Goal: Task Accomplishment & Management: Use online tool/utility

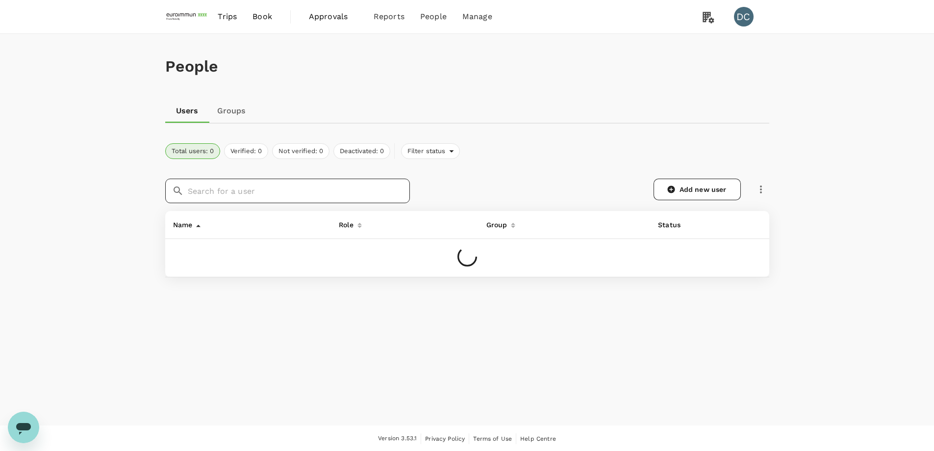
click at [247, 193] on input "text" at bounding box center [299, 190] width 222 height 25
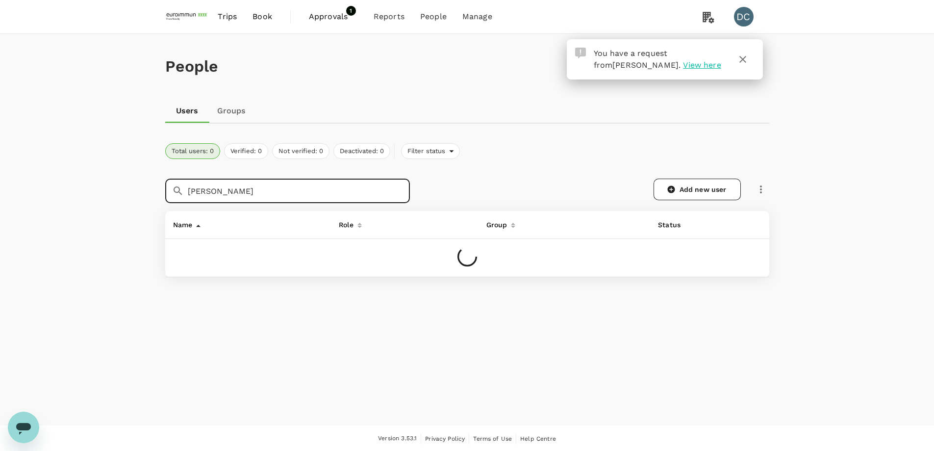
type input "[PERSON_NAME]"
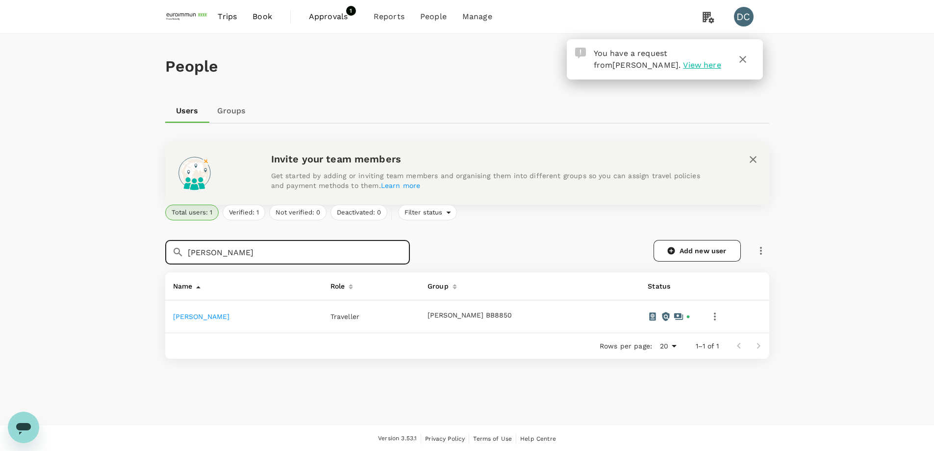
click at [202, 319] on link "[PERSON_NAME]" at bounding box center [201, 316] width 57 height 8
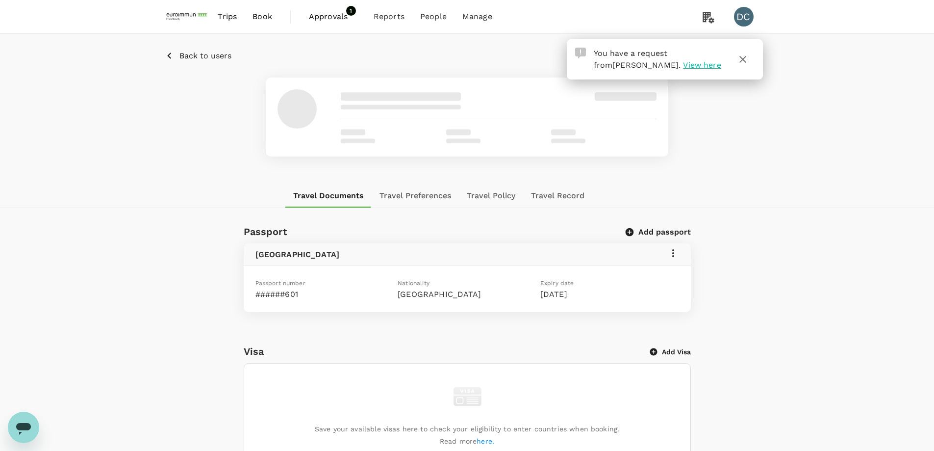
click at [555, 193] on button "Travel Record" at bounding box center [557, 196] width 69 height 24
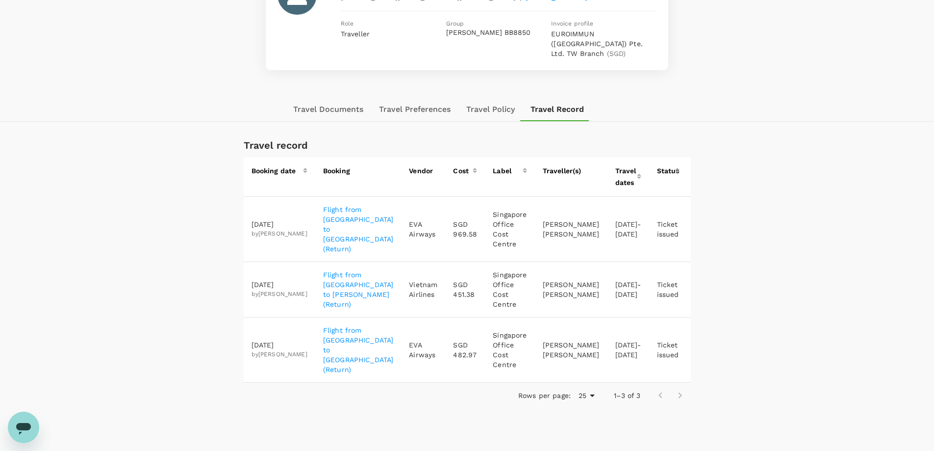
scroll to position [115, 0]
drag, startPoint x: 315, startPoint y: 252, endPoint x: 353, endPoint y: 284, distance: 49.8
click at [353, 284] on td "Flight from [GEOGRAPHIC_DATA] to [PERSON_NAME] (Return)" at bounding box center [358, 287] width 86 height 55
copy p "Flight from [GEOGRAPHIC_DATA] to [PERSON_NAME] (Return)"
drag, startPoint x: 428, startPoint y: 274, endPoint x: 456, endPoint y: 274, distance: 28.4
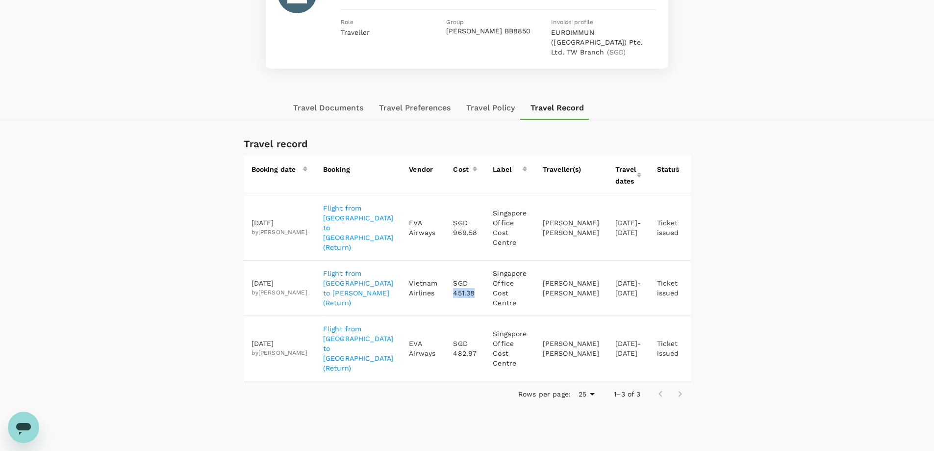
click at [456, 274] on td "SGD 451.38" at bounding box center [465, 287] width 40 height 55
copy p "451.38"
drag, startPoint x: 429, startPoint y: 328, endPoint x: 452, endPoint y: 328, distance: 23.5
click at [452, 328] on td "SGD 482.97" at bounding box center [465, 348] width 40 height 65
copy p "482.97"
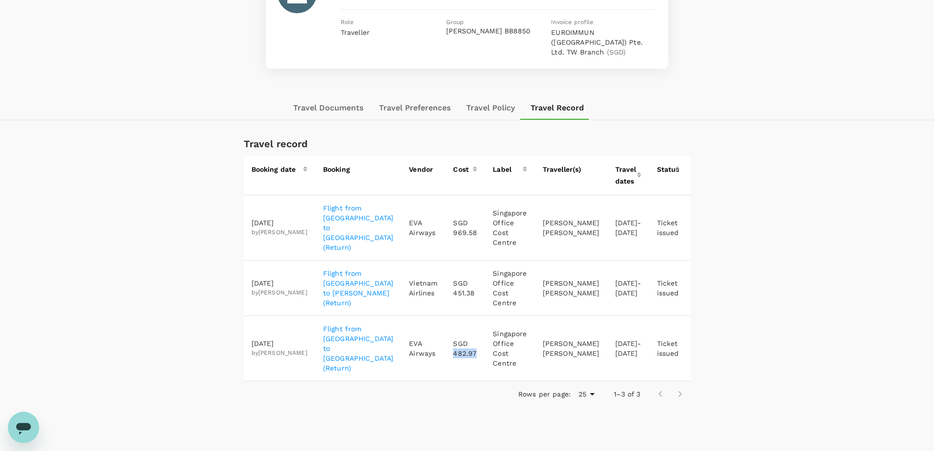
drag, startPoint x: 309, startPoint y: 312, endPoint x: 347, endPoint y: 338, distance: 46.2
click at [347, 338] on tr "[DATE] by [PERSON_NAME] Flight from [GEOGRAPHIC_DATA] to [GEOGRAPHIC_DATA] (Ret…" at bounding box center [482, 348] width 476 height 65
click at [315, 316] on td "Flight from [GEOGRAPHIC_DATA] to [GEOGRAPHIC_DATA] (Return)" at bounding box center [358, 348] width 86 height 65
drag, startPoint x: 315, startPoint y: 313, endPoint x: 371, endPoint y: 334, distance: 59.1
click at [371, 334] on td "Flight from [GEOGRAPHIC_DATA] to [GEOGRAPHIC_DATA] (Return)" at bounding box center [358, 348] width 86 height 65
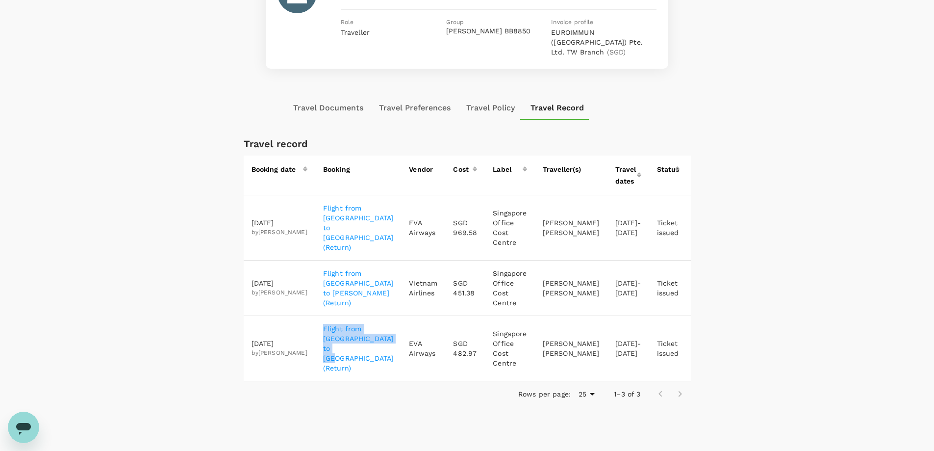
copy p "Flight from [GEOGRAPHIC_DATA] to [GEOGRAPHIC_DATA] (Return)"
click at [408, 381] on div "Rows per page: 25 25 1–3 of 3" at bounding box center [467, 393] width 447 height 25
click at [334, 268] on p "Flight from [GEOGRAPHIC_DATA] to [PERSON_NAME] (Return)" at bounding box center [358, 287] width 71 height 39
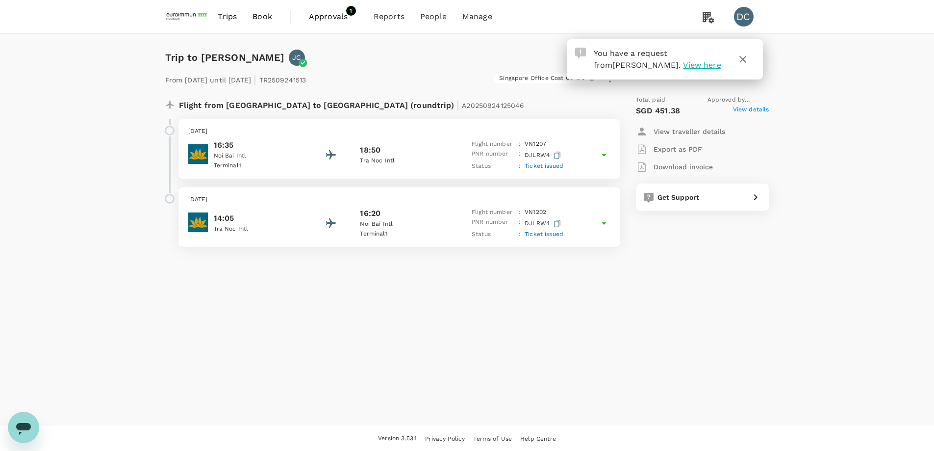
click at [327, 19] on span "Approvals" at bounding box center [333, 17] width 49 height 12
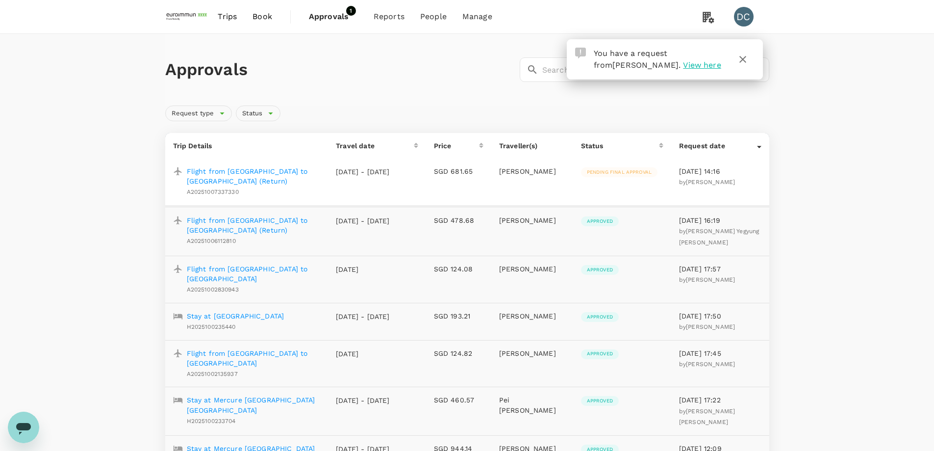
click at [315, 17] on span "Approvals" at bounding box center [333, 17] width 49 height 12
click at [278, 168] on p "Flight from [GEOGRAPHIC_DATA] to [GEOGRAPHIC_DATA] (Return)" at bounding box center [254, 176] width 134 height 20
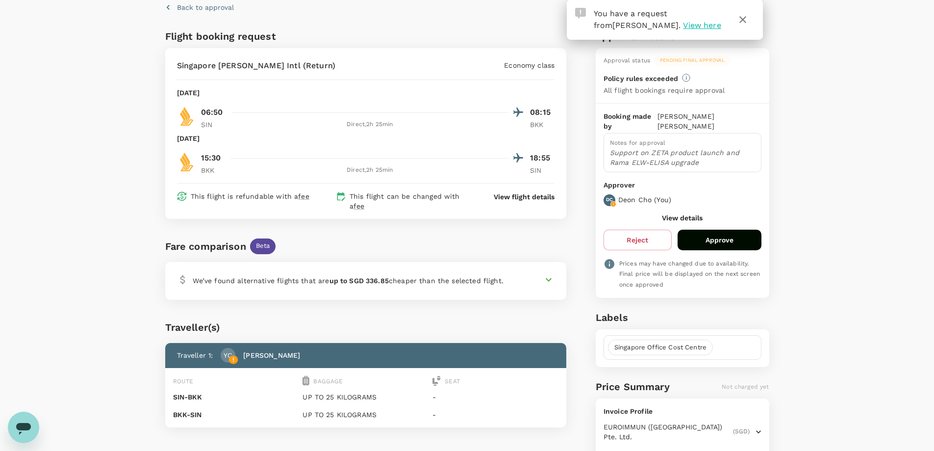
scroll to position [9, 0]
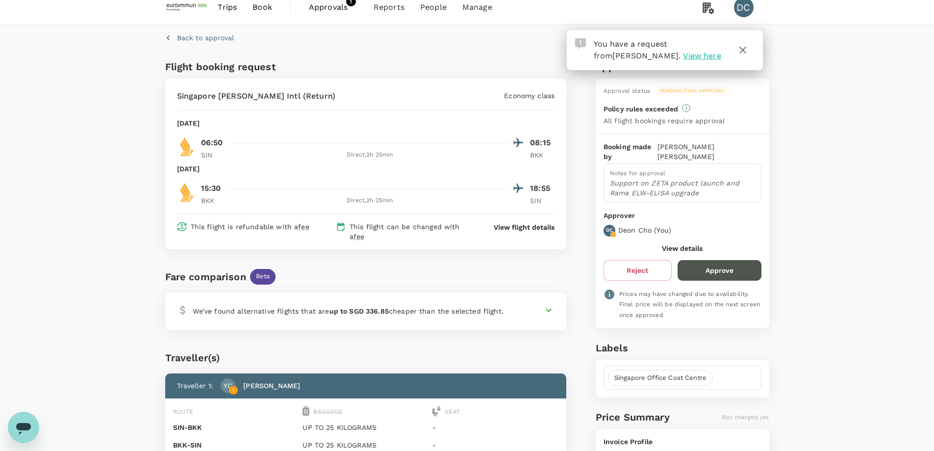
click at [739, 261] on button "Approve" at bounding box center [720, 270] width 84 height 21
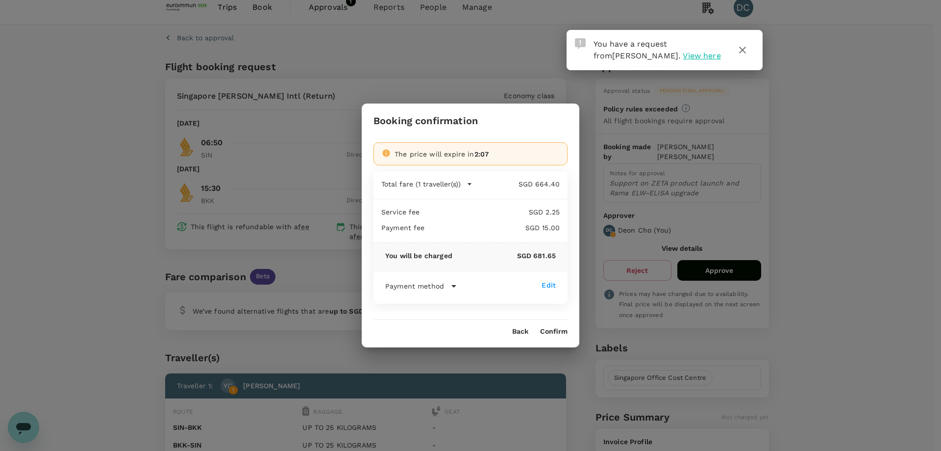
click at [443, 283] on p "Payment method" at bounding box center [414, 286] width 59 height 10
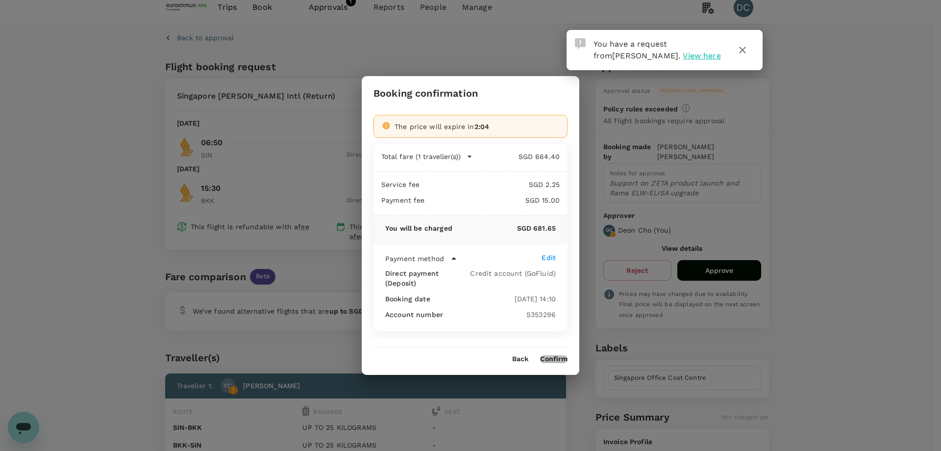
click at [543, 355] on button "Confirm" at bounding box center [553, 359] width 27 height 8
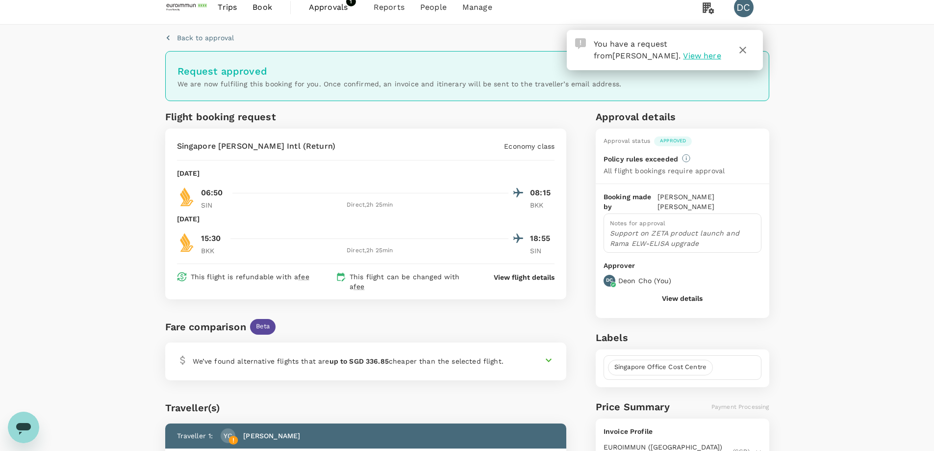
click at [741, 53] on icon "button" at bounding box center [743, 50] width 12 height 12
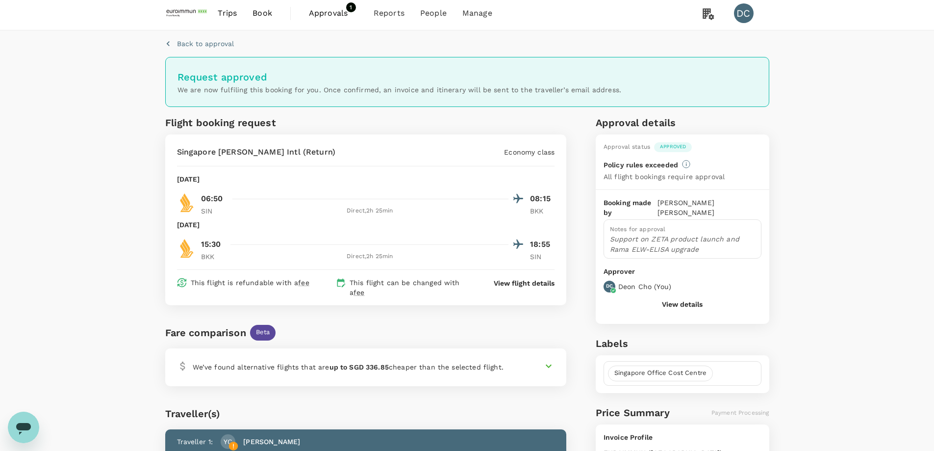
scroll to position [0, 0]
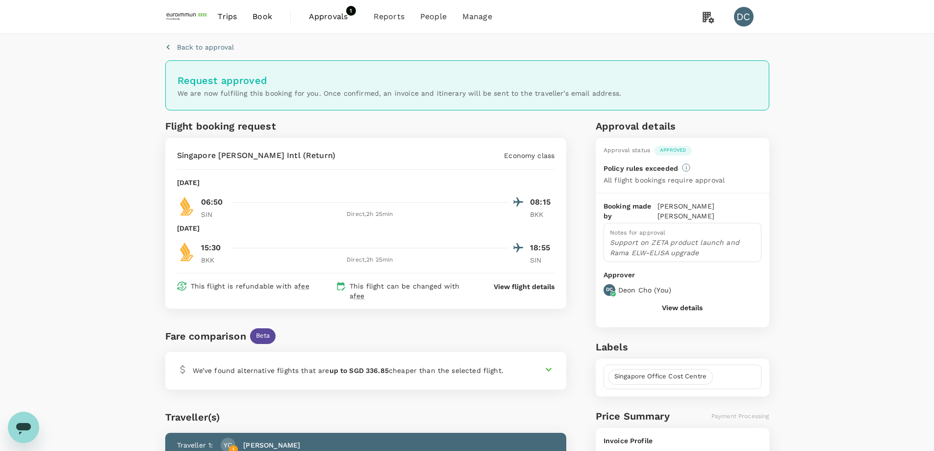
click at [337, 14] on span "Approvals" at bounding box center [333, 17] width 49 height 12
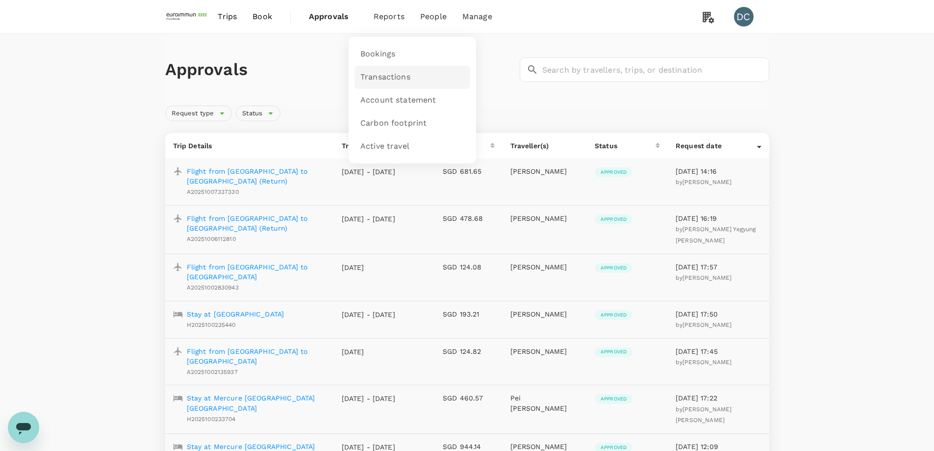
click at [376, 78] on span "Transactions" at bounding box center [385, 77] width 50 height 11
